Goal: Contribute content

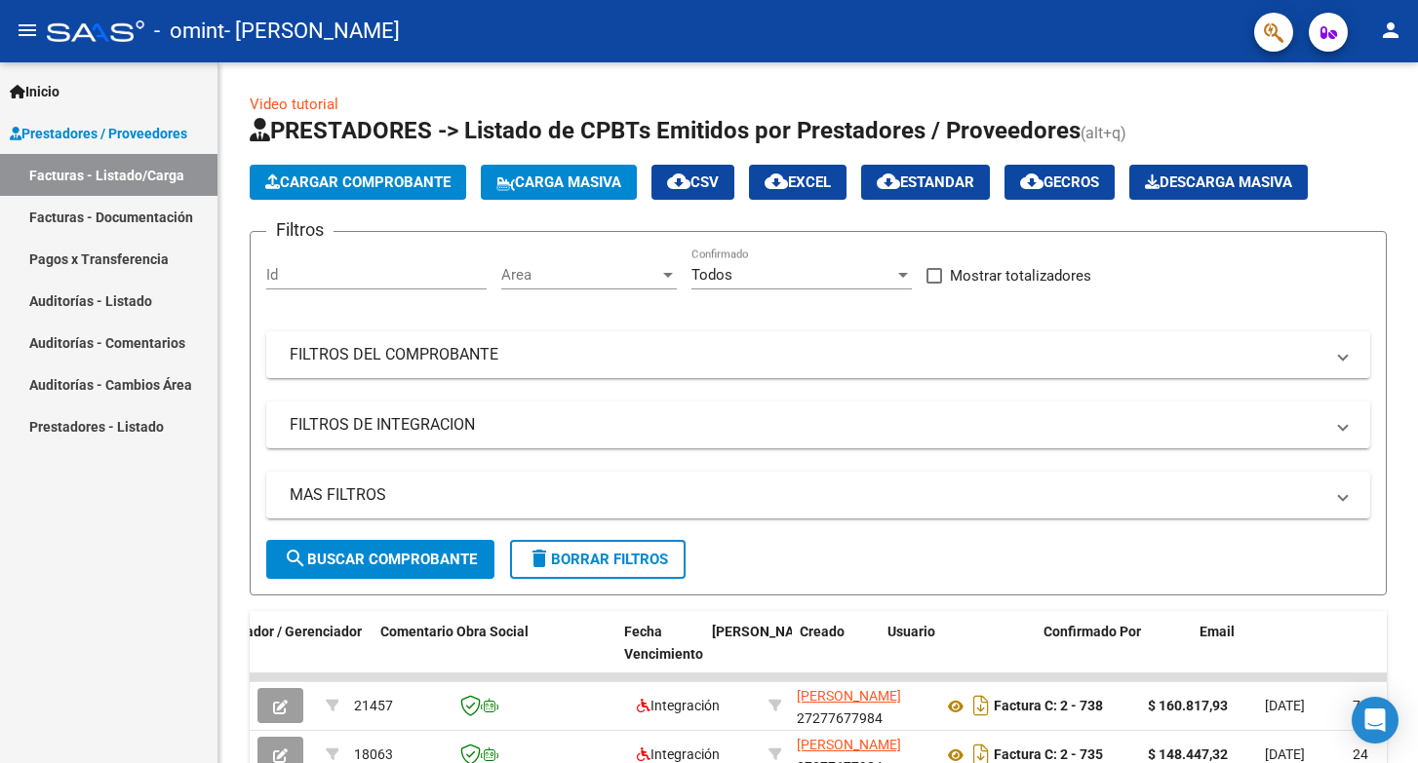
scroll to position [0, 2974]
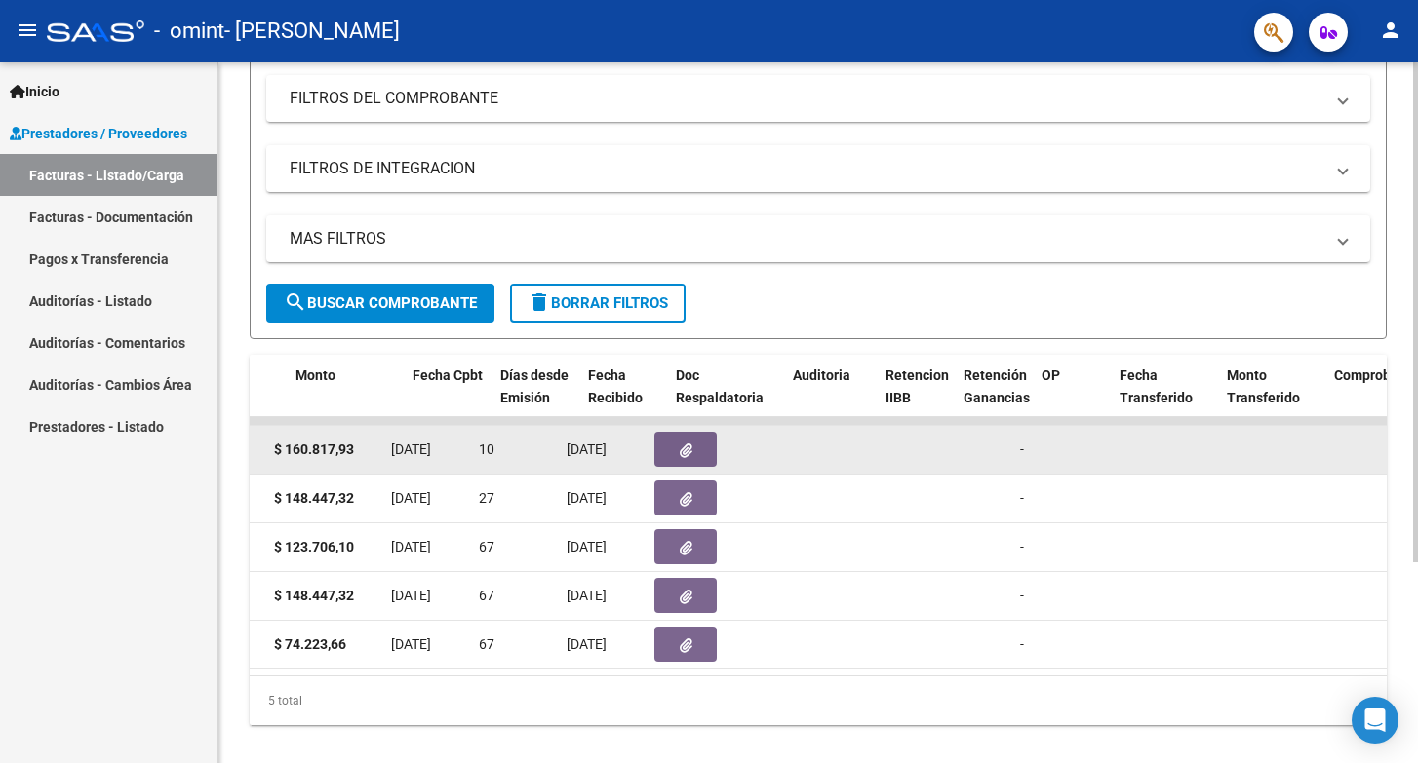
scroll to position [0, 789]
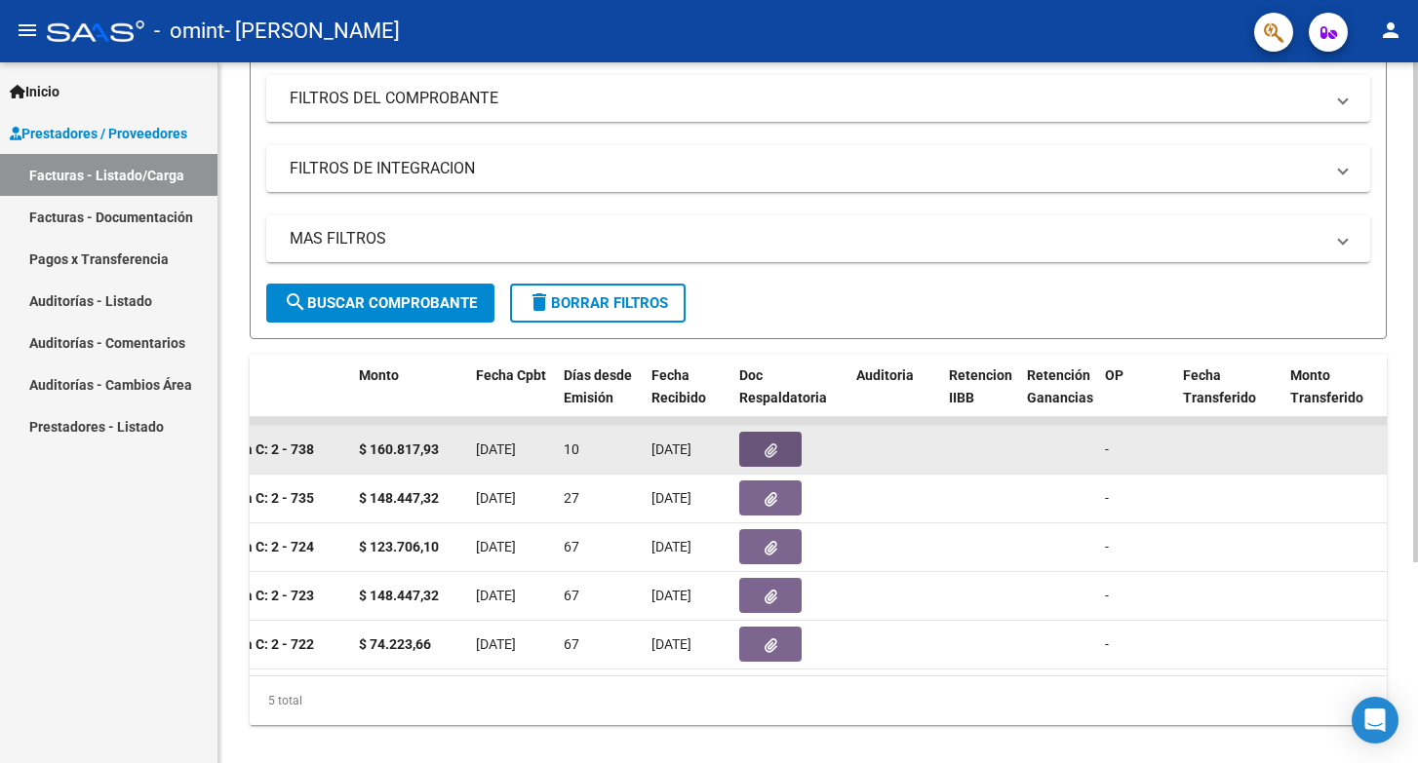
click at [774, 453] on icon "button" at bounding box center [770, 451] width 13 height 15
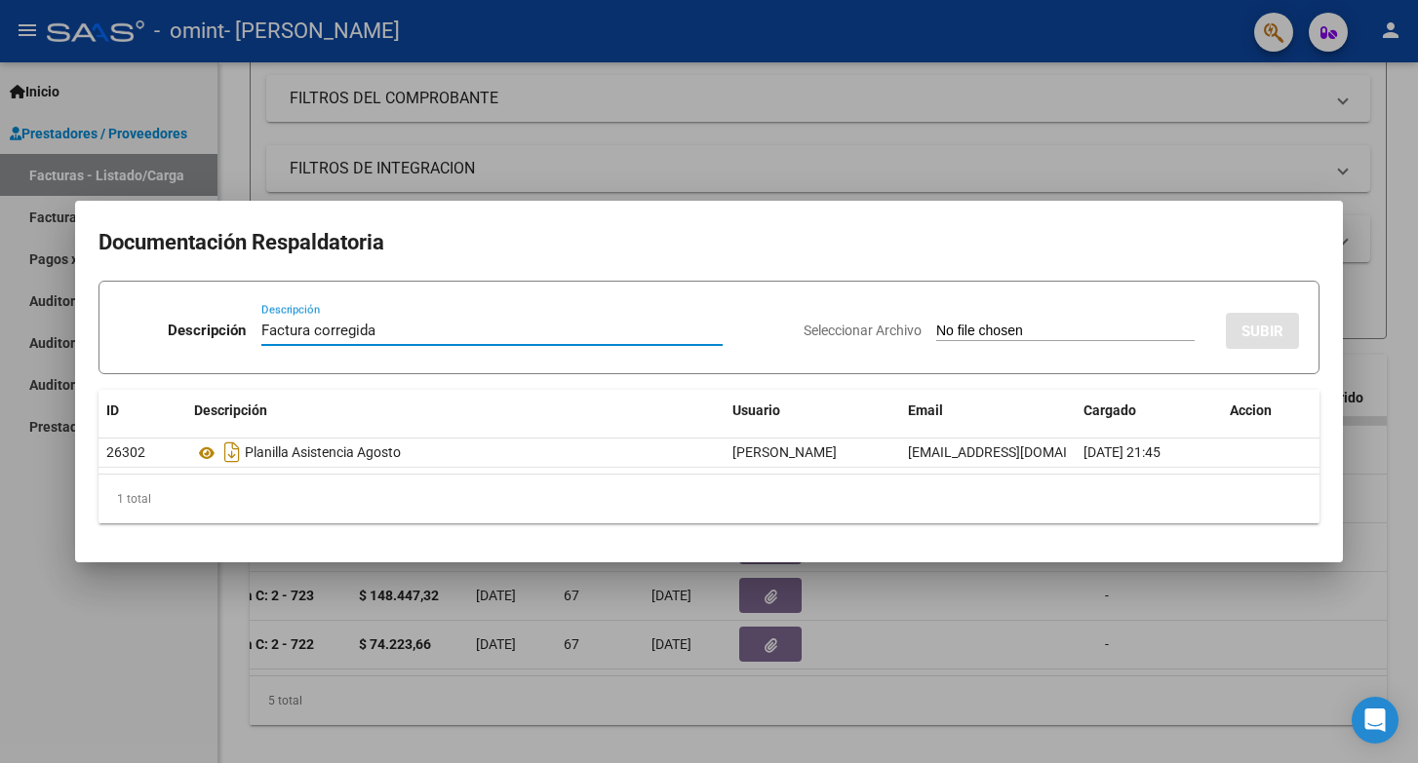
type input "Factura corregida"
click at [1084, 337] on input "Seleccionar Archivo" at bounding box center [1065, 332] width 258 height 19
click at [1042, 327] on input "Seleccionar Archivo" at bounding box center [1065, 332] width 258 height 19
type input "C:\fakepath\OMINT [PERSON_NAME] [DATE].pdf"
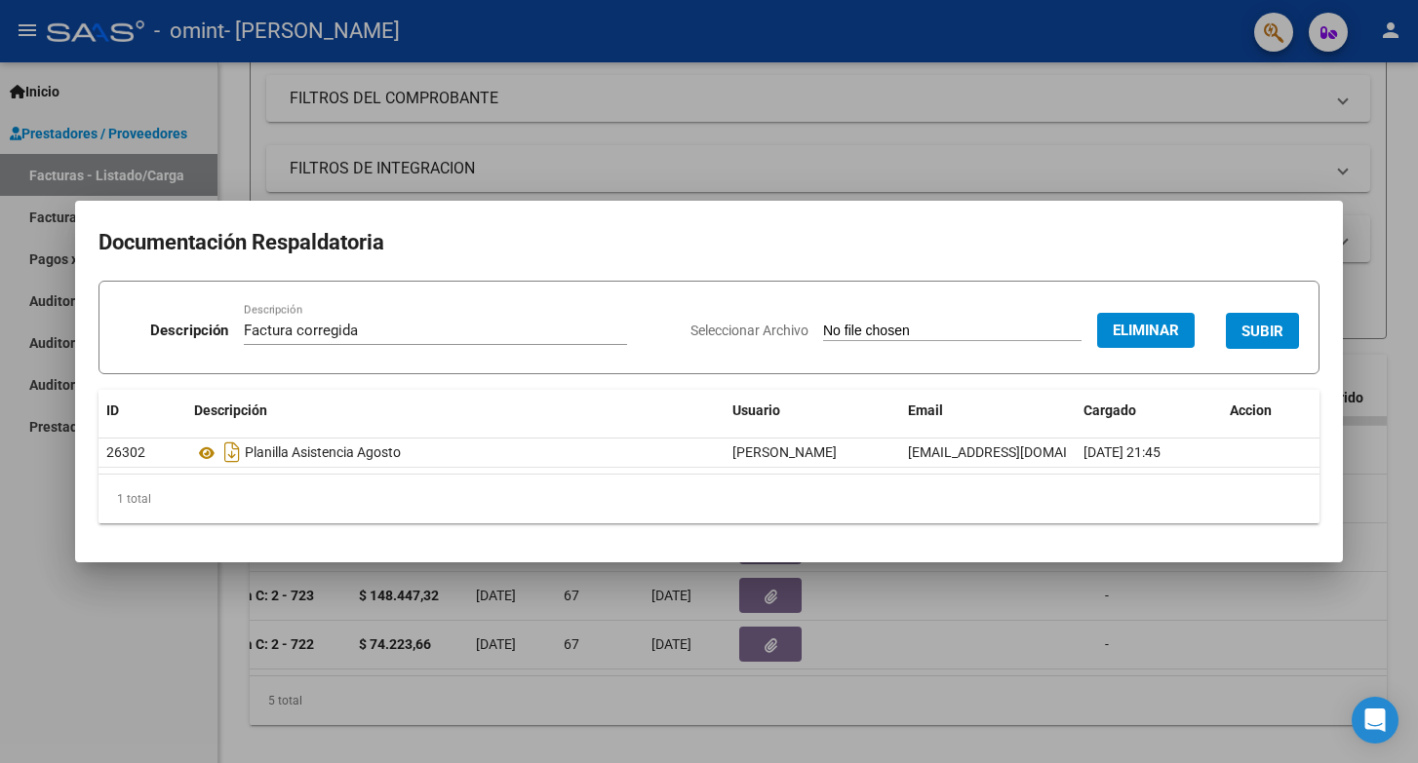
click at [1262, 329] on span "SUBIR" at bounding box center [1262, 332] width 42 height 18
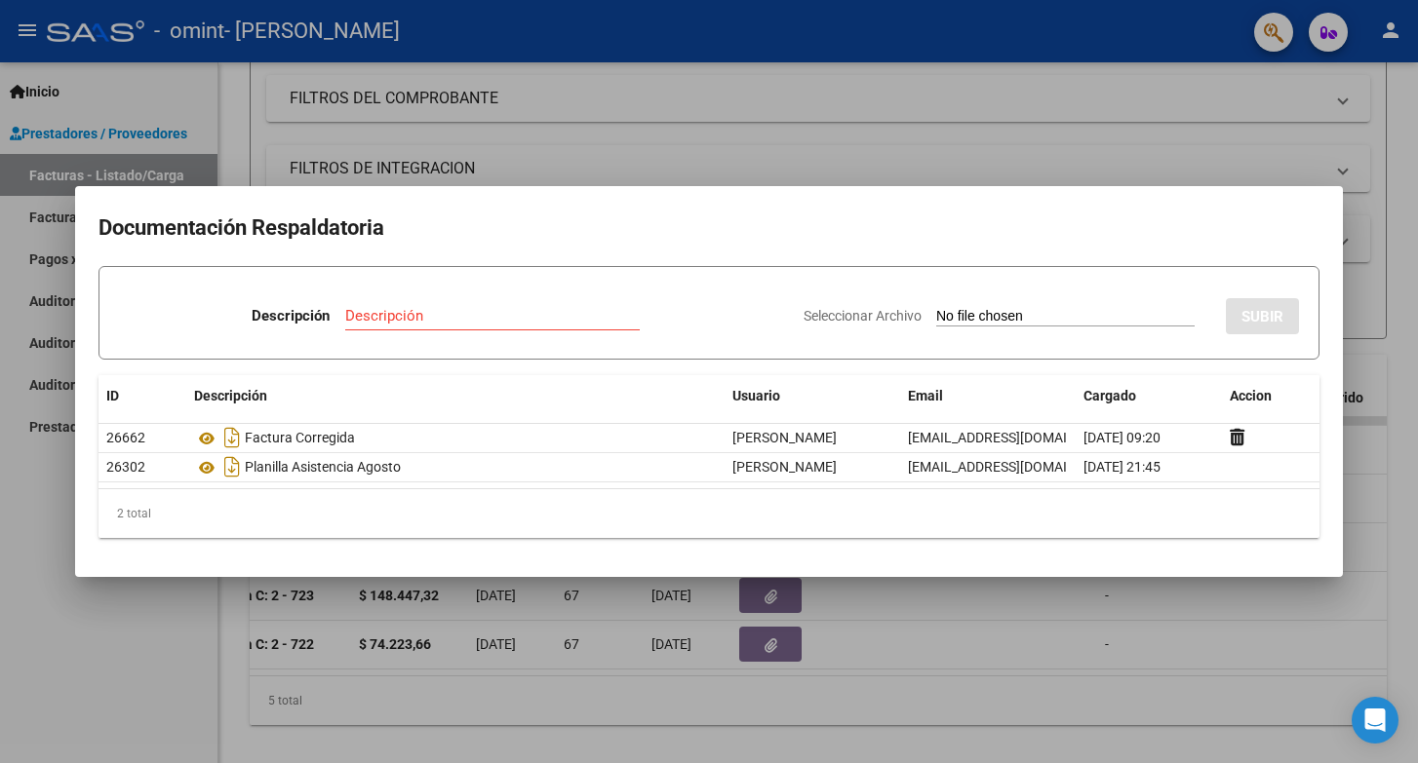
click at [833, 152] on div at bounding box center [709, 381] width 1418 height 763
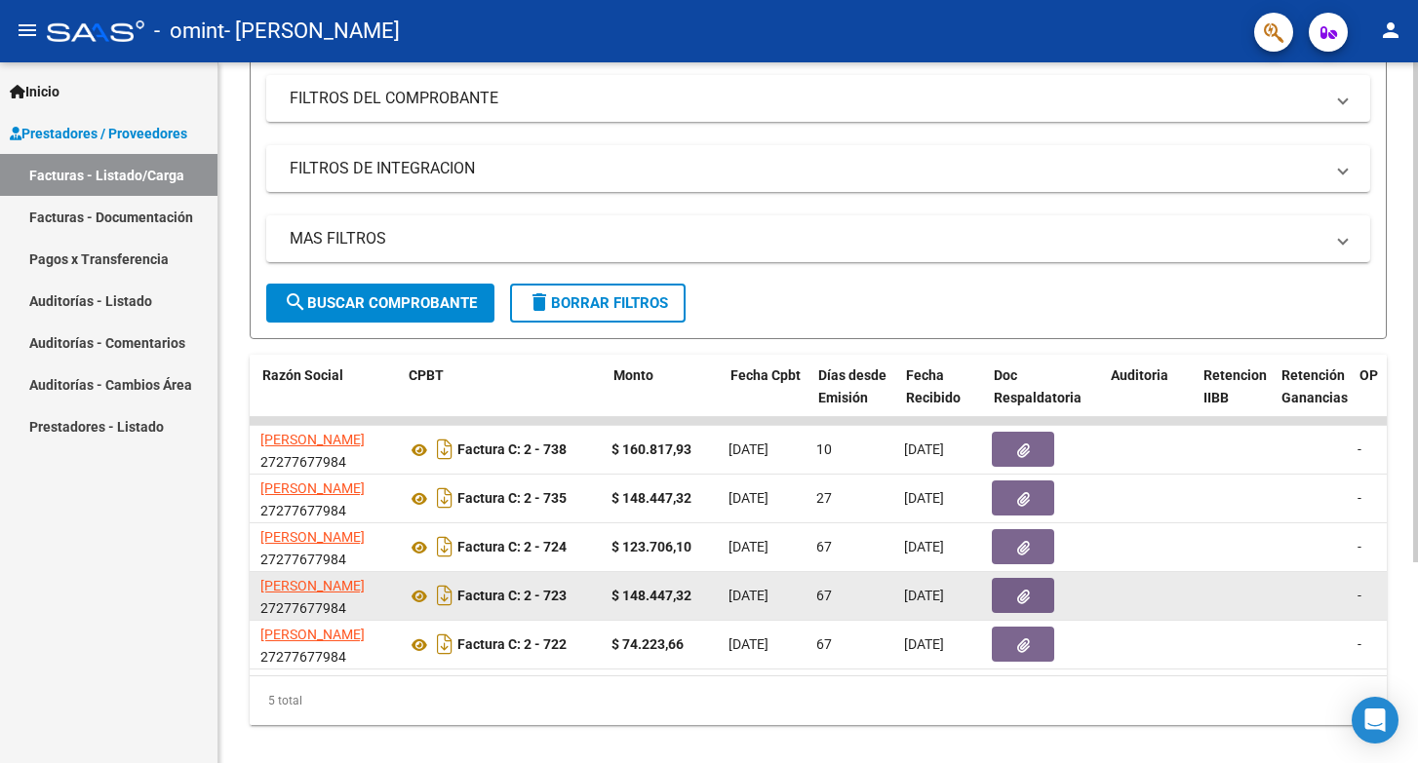
scroll to position [0, 540]
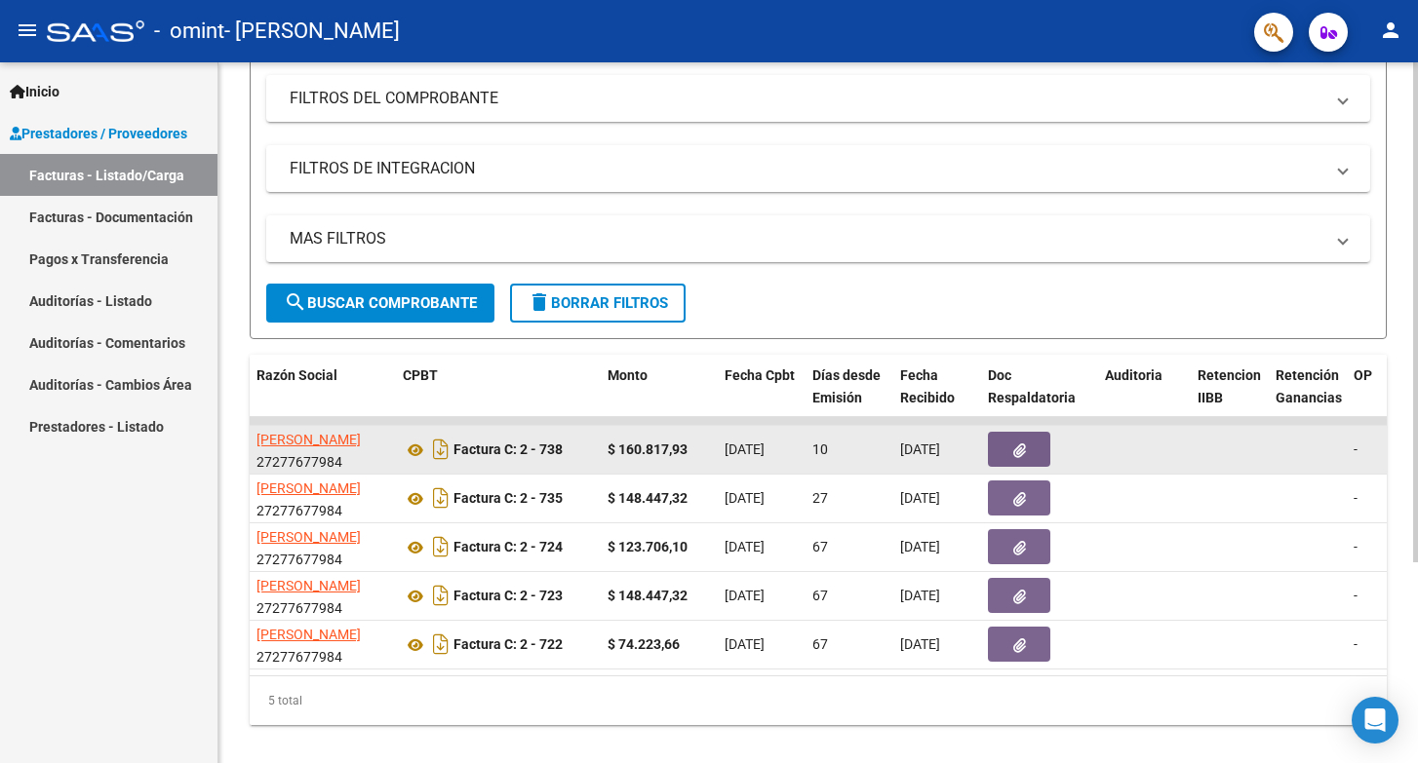
click at [1018, 454] on icon "button" at bounding box center [1019, 451] width 13 height 15
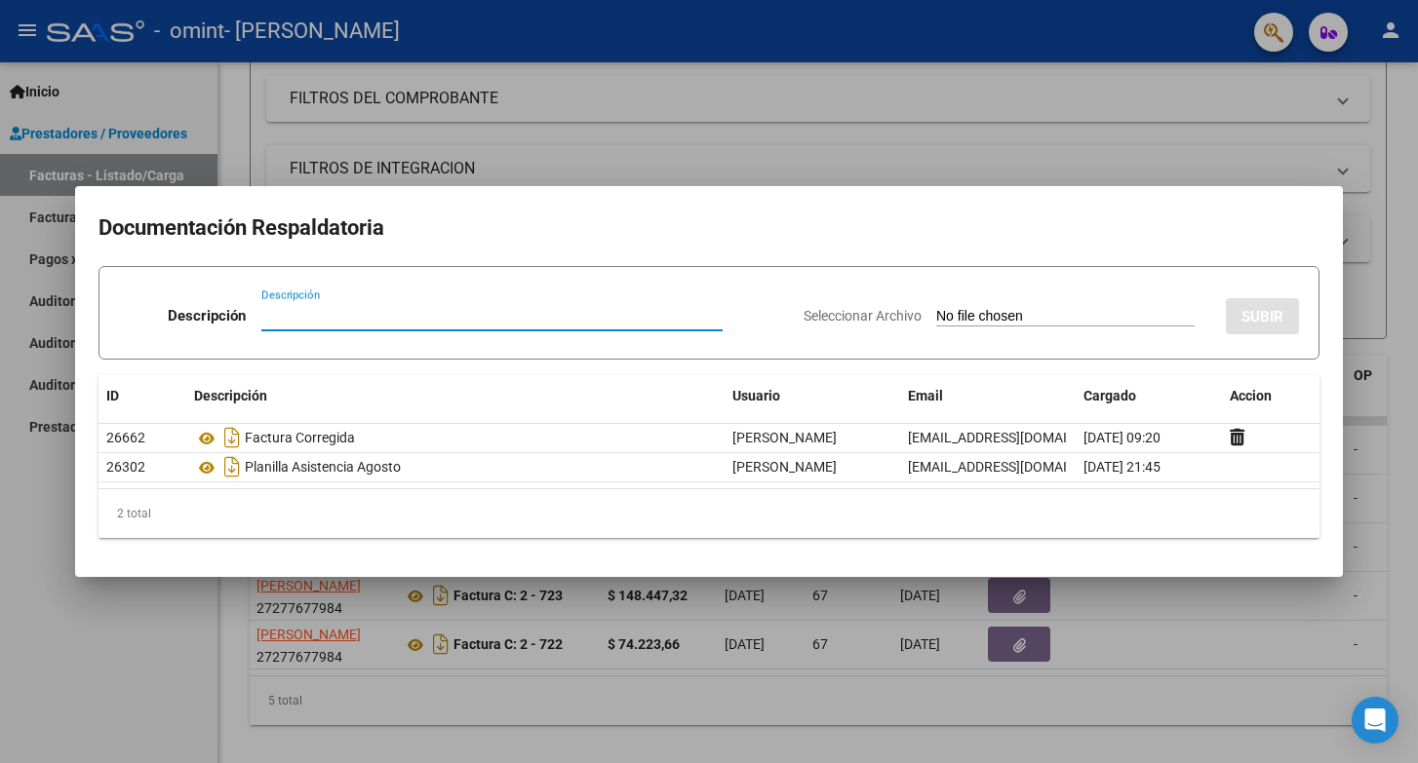
click at [677, 127] on div at bounding box center [709, 381] width 1418 height 763
